Goal: Information Seeking & Learning: Find specific fact

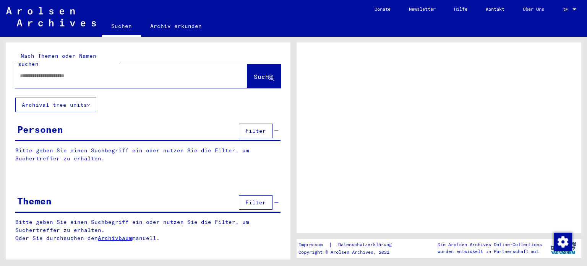
click at [63, 72] on input "text" at bounding box center [124, 76] width 209 height 8
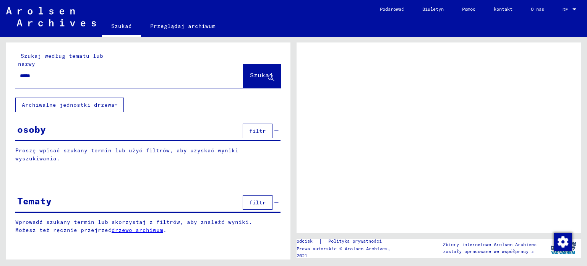
type input "******"
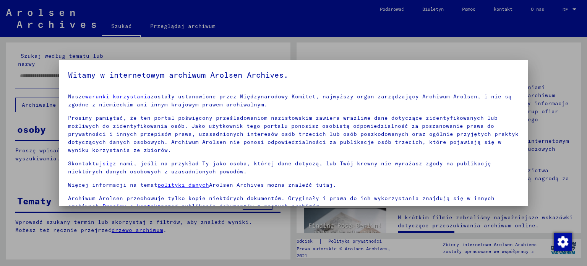
scroll to position [65, 0]
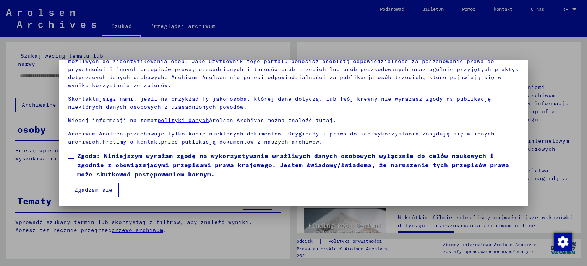
drag, startPoint x: 73, startPoint y: 156, endPoint x: 83, endPoint y: 184, distance: 29.3
click at [73, 157] on span at bounding box center [71, 156] width 6 height 6
click at [89, 186] on font "Zgadzam się" at bounding box center [94, 189] width 38 height 7
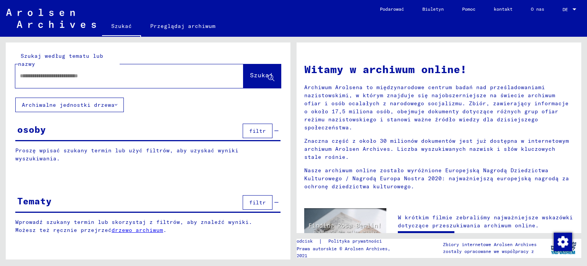
click at [96, 73] on input "text" at bounding box center [120, 76] width 201 height 8
type input "**********"
click at [271, 70] on button "Szukaj" at bounding box center [261, 76] width 37 height 24
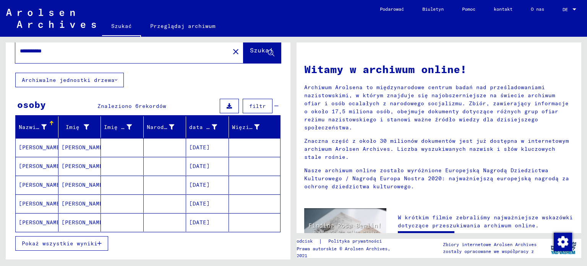
scroll to position [38, 0]
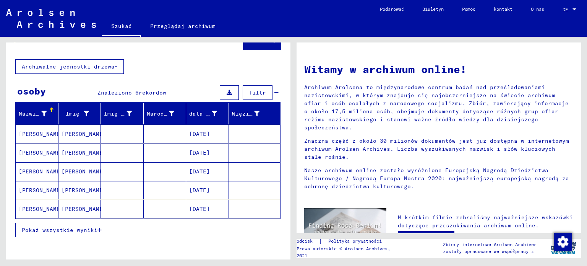
click at [75, 226] on font "Pokaż wszystkie wyniki" at bounding box center [60, 229] width 76 height 7
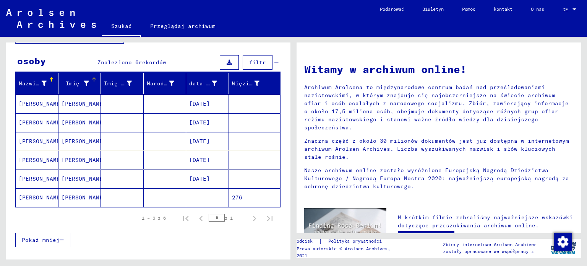
scroll to position [0, 0]
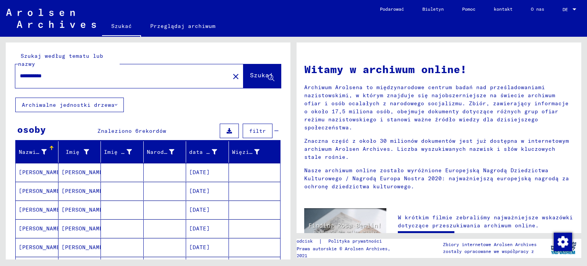
click at [70, 100] on button "Archiwalne jednostki drzewa" at bounding box center [69, 104] width 109 height 15
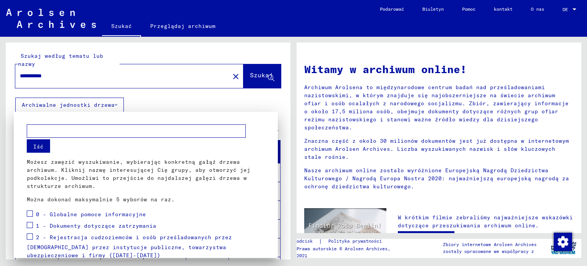
click at [96, 136] on input "text" at bounding box center [136, 130] width 219 height 13
click at [27, 216] on mat-checkbox at bounding box center [30, 214] width 6 height 11
click at [31, 227] on span at bounding box center [30, 225] width 6 height 6
click at [32, 234] on span at bounding box center [30, 236] width 6 height 6
click at [27, 210] on span at bounding box center [30, 213] width 6 height 6
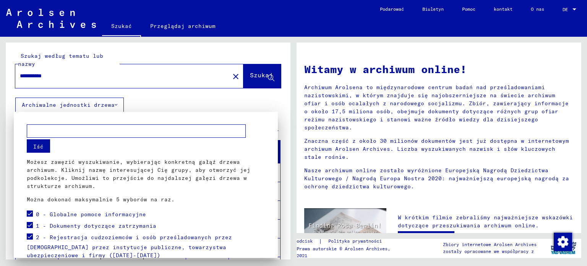
click at [67, 133] on input "text" at bounding box center [136, 130] width 219 height 13
type input "**********"
click at [32, 151] on button "Iść" at bounding box center [38, 145] width 23 height 13
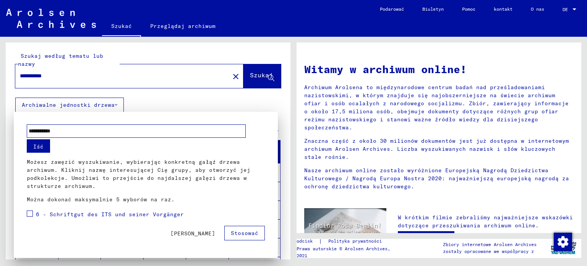
click at [40, 145] on font "Iść" at bounding box center [38, 146] width 10 height 7
click at [33, 216] on div "6 - Dokumenty ITS i jego poprzedników" at bounding box center [95, 214] width 136 height 11
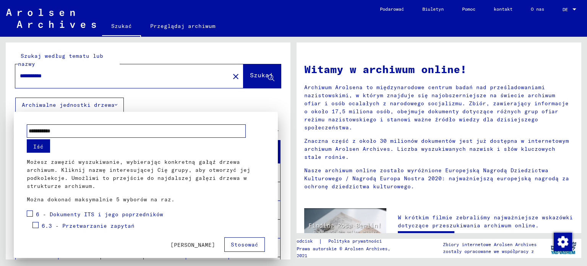
click at [32, 214] on span at bounding box center [30, 213] width 6 height 6
click at [238, 244] on font "Stosować" at bounding box center [245, 244] width 28 height 7
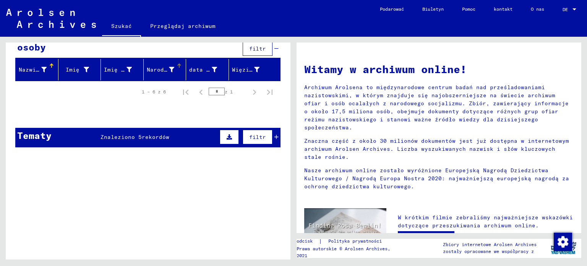
scroll to position [38, 0]
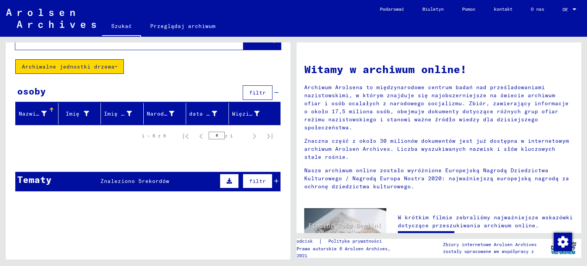
click at [55, 63] on font "Archiwalne jednostki drzewa" at bounding box center [68, 66] width 93 height 7
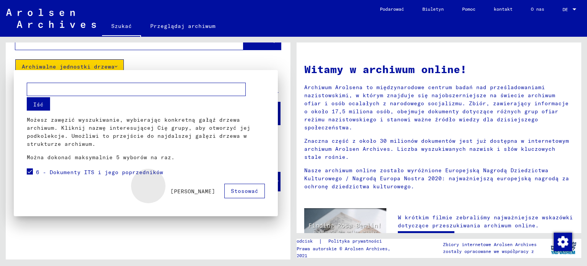
click at [200, 189] on font "[PERSON_NAME]" at bounding box center [192, 191] width 45 height 7
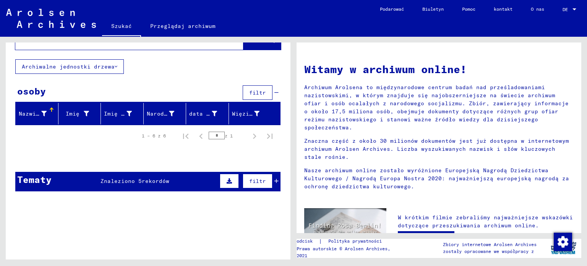
scroll to position [0, 0]
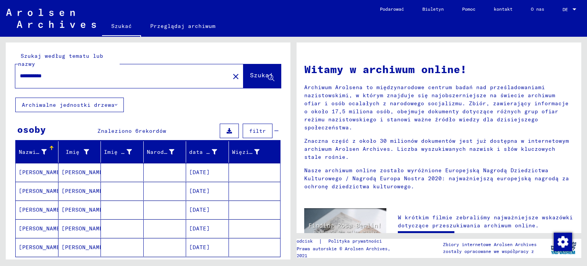
click at [109, 73] on input "**********" at bounding box center [120, 76] width 201 height 8
type input "**********"
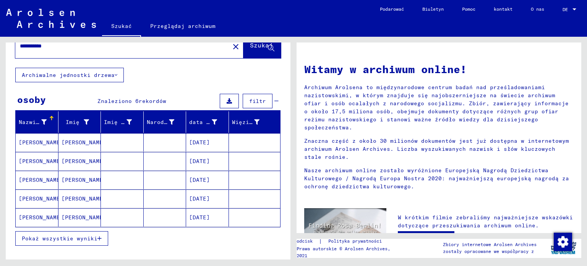
scroll to position [38, 0]
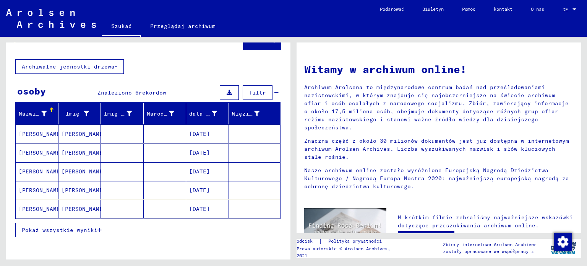
click at [42, 227] on font "Pokaż wszystkie wyniki" at bounding box center [60, 229] width 76 height 7
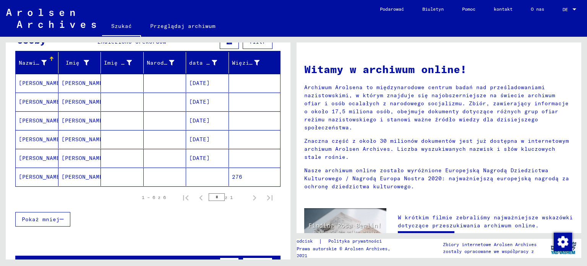
scroll to position [76, 0]
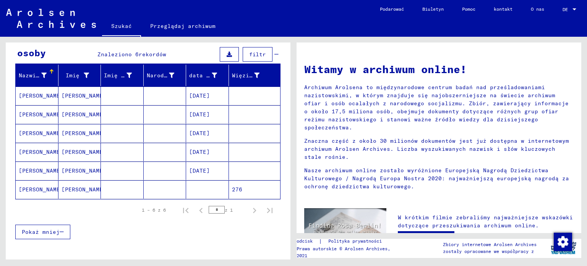
click at [39, 89] on mat-cell "[PERSON_NAME]" at bounding box center [37, 95] width 43 height 18
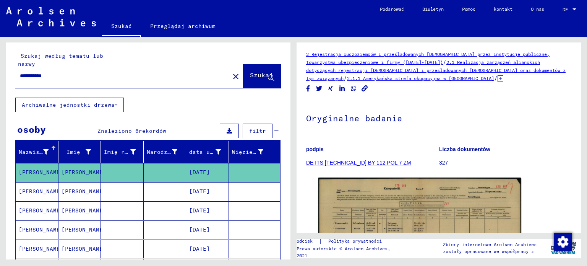
click at [274, 21] on div "Szukać Przeglądaj archiwum" at bounding box center [236, 27] width 269 height 20
